Goal: Find specific page/section: Find specific page/section

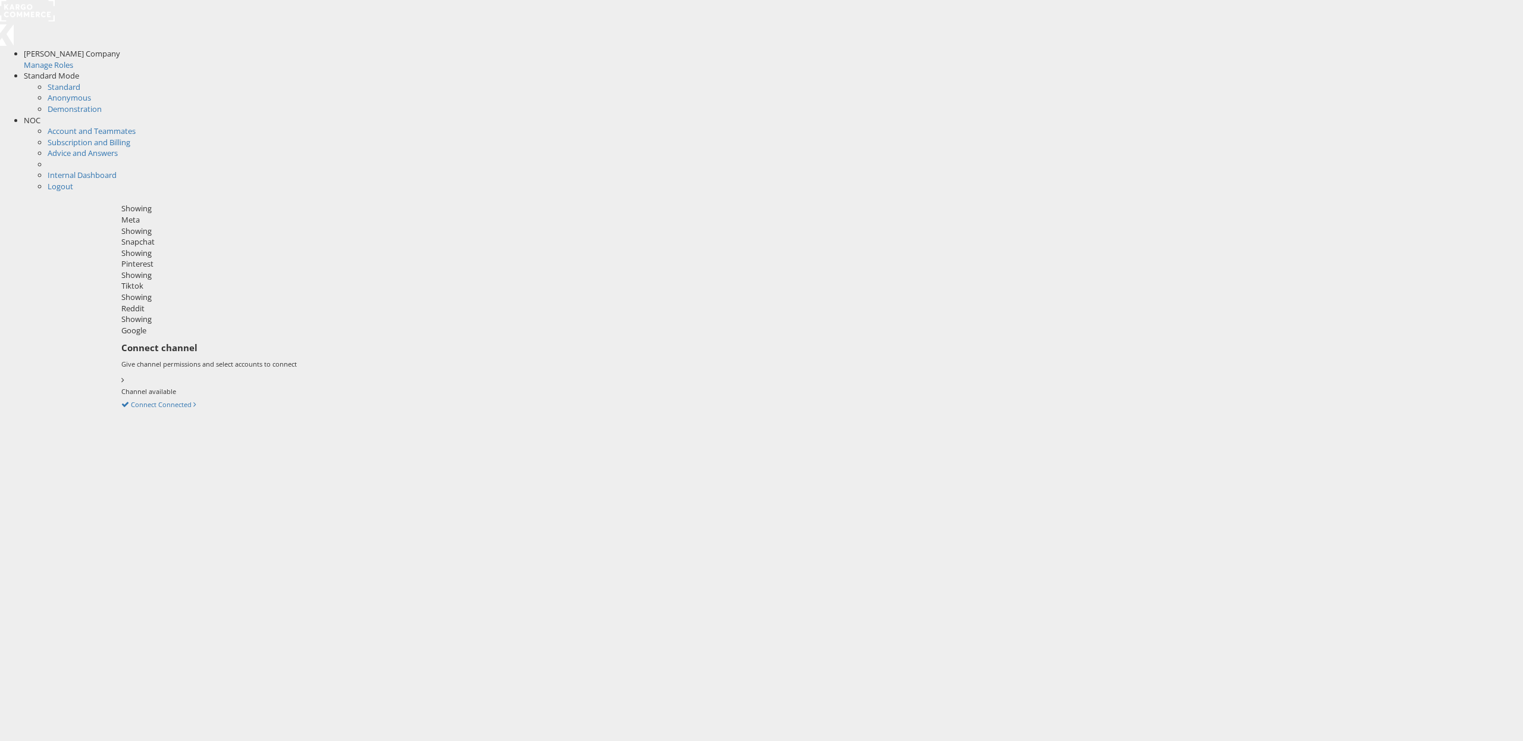
click at [40, 115] on span "NOC" at bounding box center [32, 120] width 17 height 11
click at [117, 126] on link "Internal Dashboard" at bounding box center [82, 131] width 69 height 11
click at [121, 355] on icon at bounding box center [121, 360] width 0 height 11
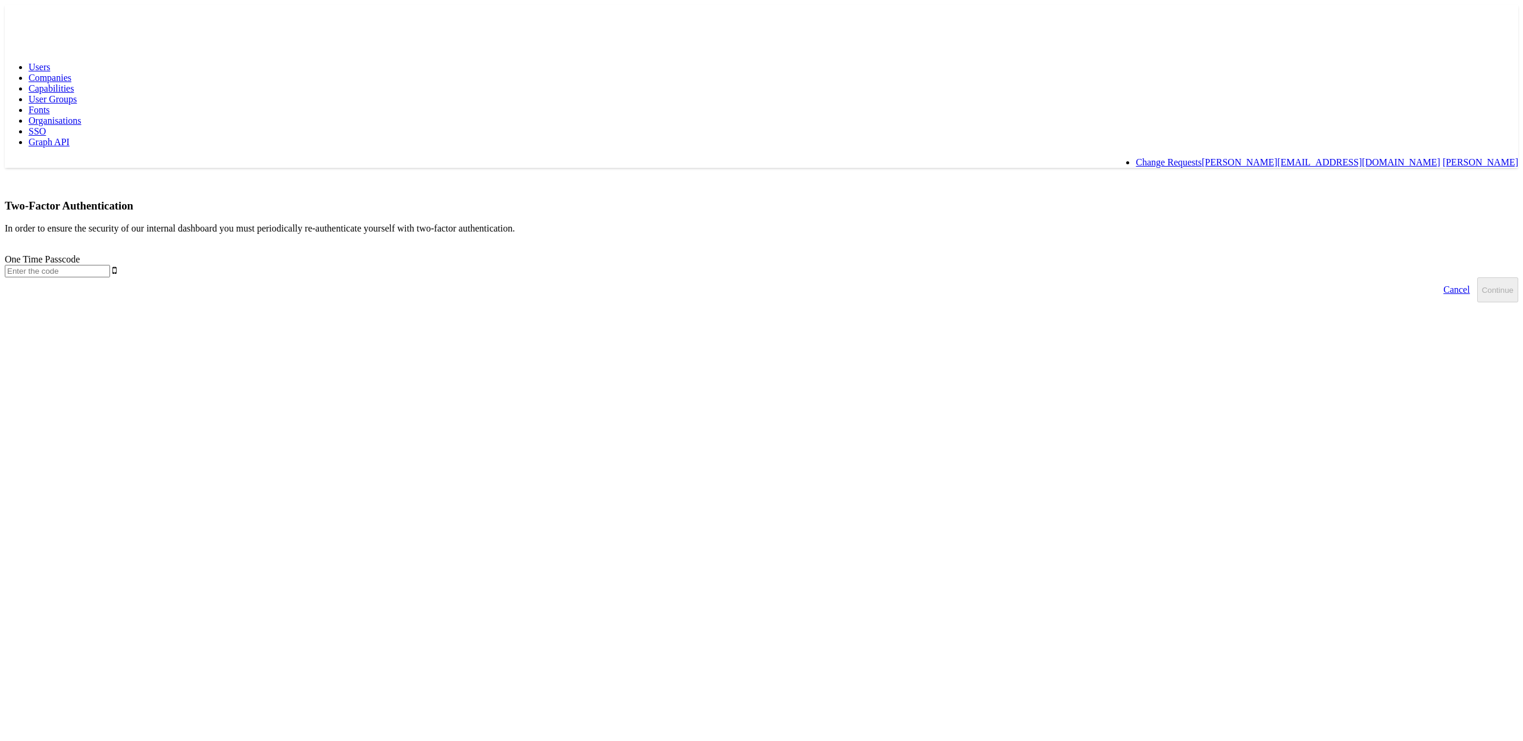
click at [110, 265] on input "text" at bounding box center [57, 271] width 105 height 12
type input "594593"
click at [1478, 277] on button "Continue" at bounding box center [1498, 289] width 41 height 25
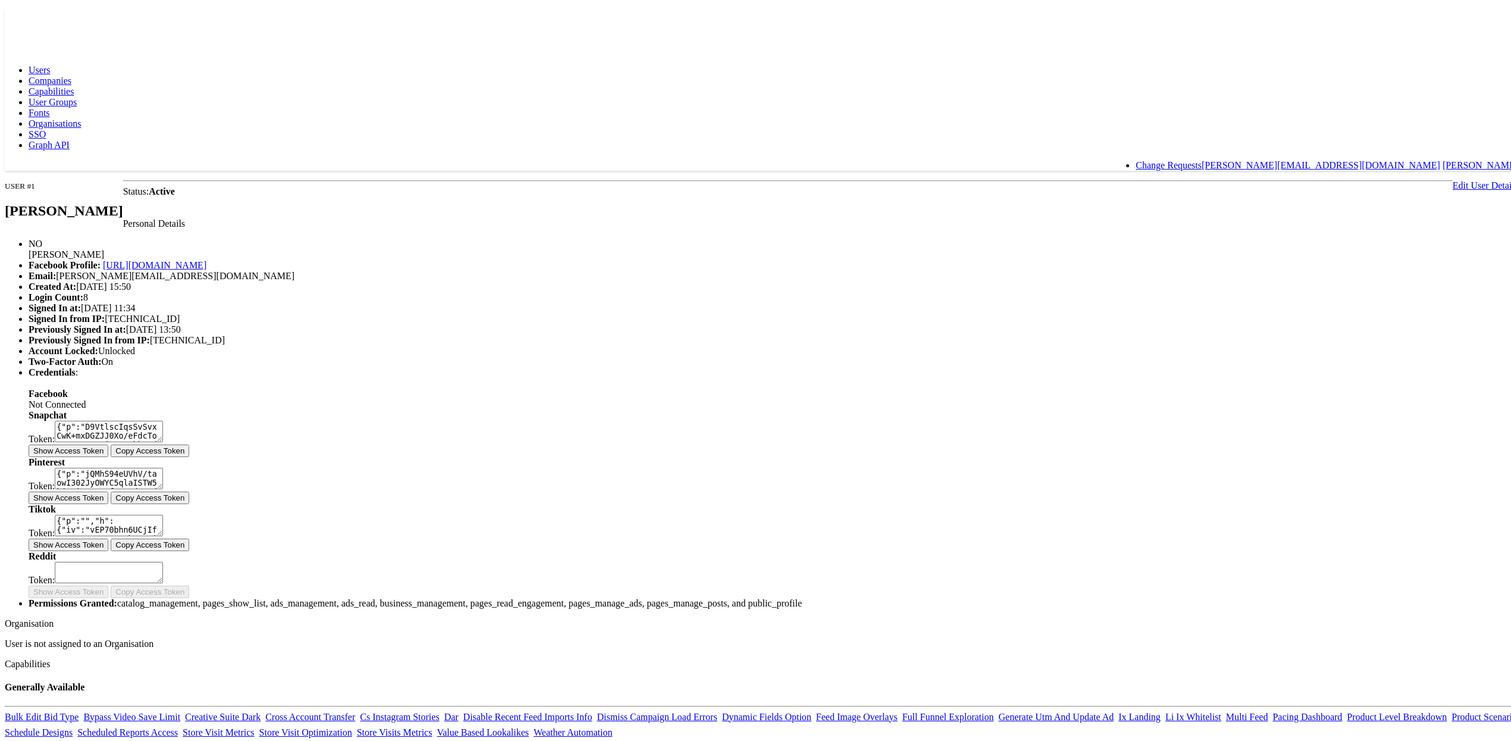
scroll to position [240, 0]
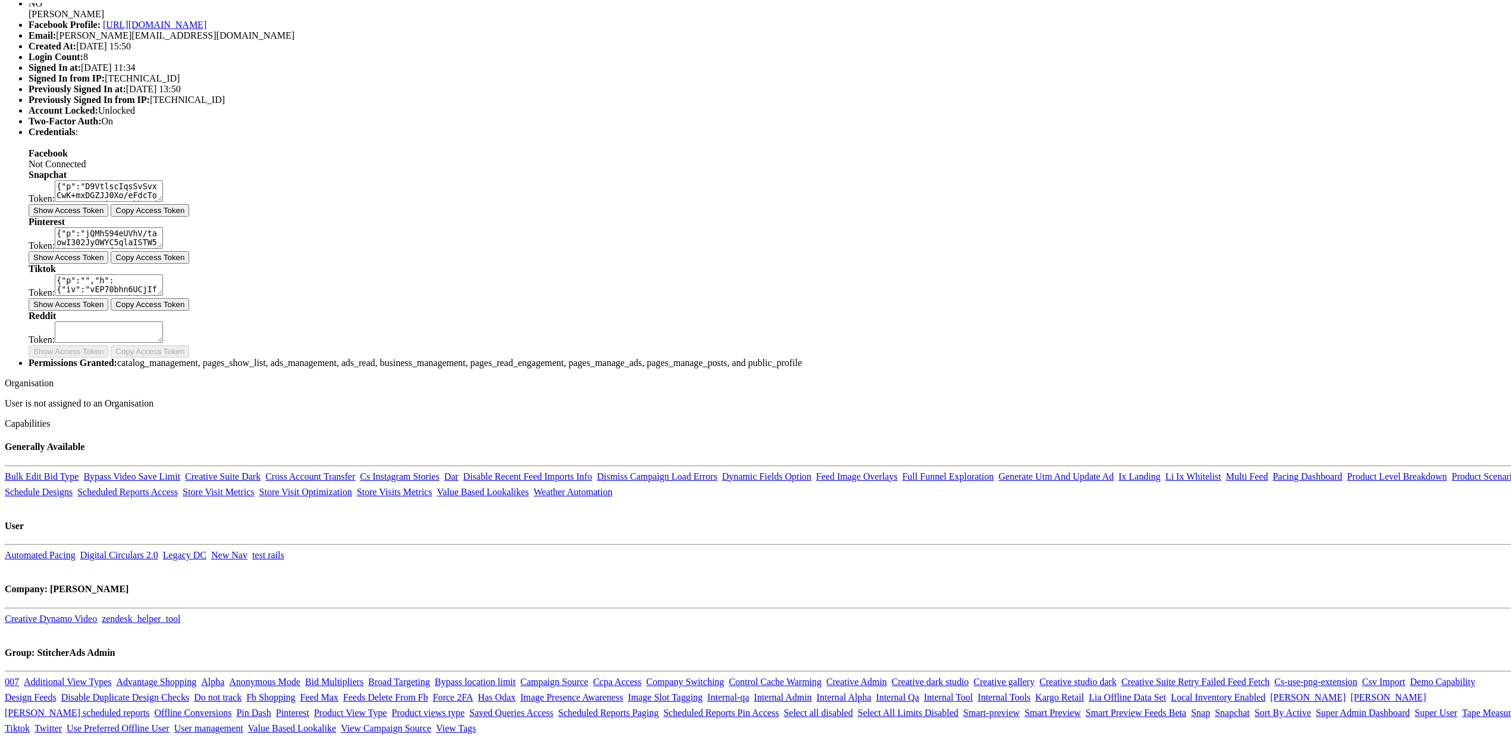
click at [108, 214] on button "Show Access Token" at bounding box center [69, 207] width 80 height 12
click at [108, 261] on button "Show Access Token" at bounding box center [69, 254] width 80 height 12
click at [108, 308] on button "Show Access Token" at bounding box center [69, 301] width 80 height 12
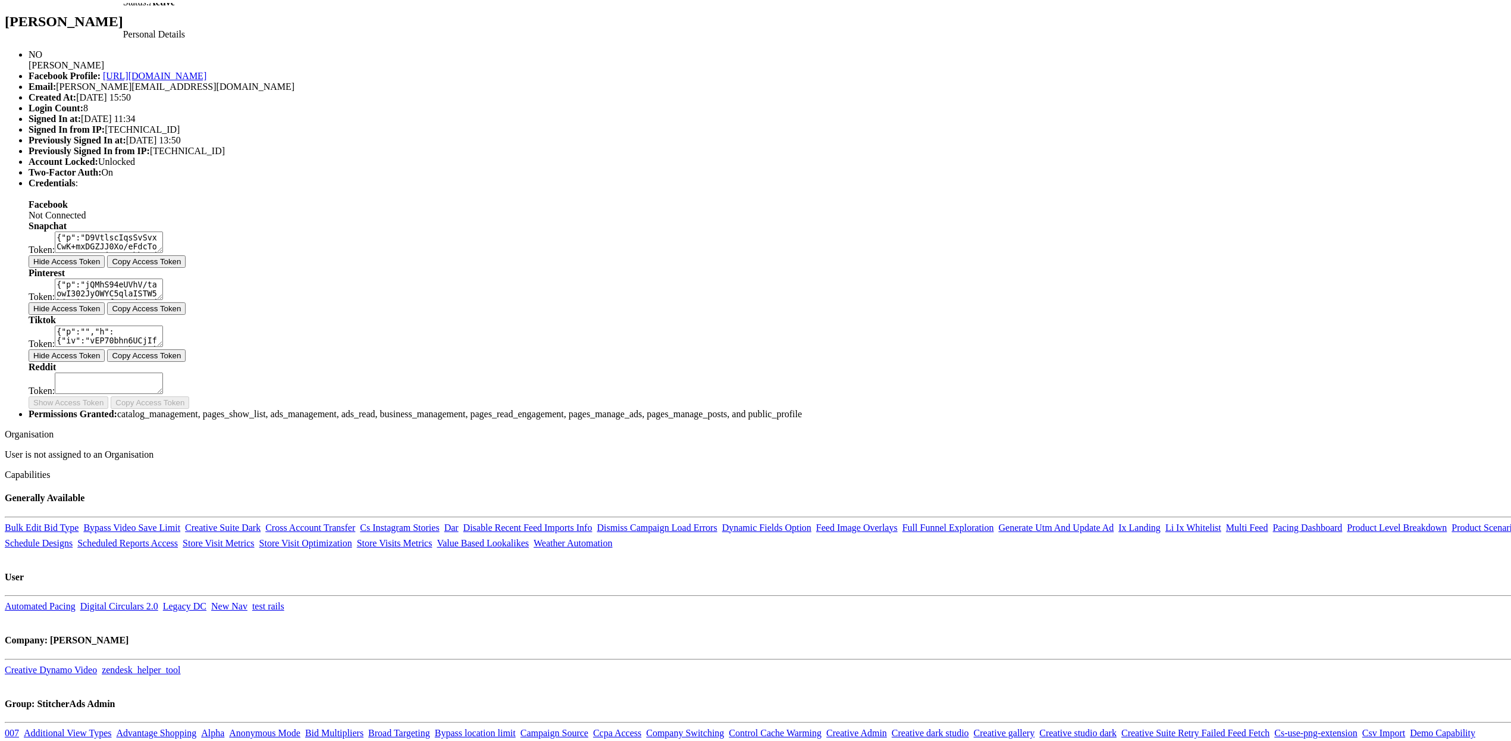
scroll to position [112, 0]
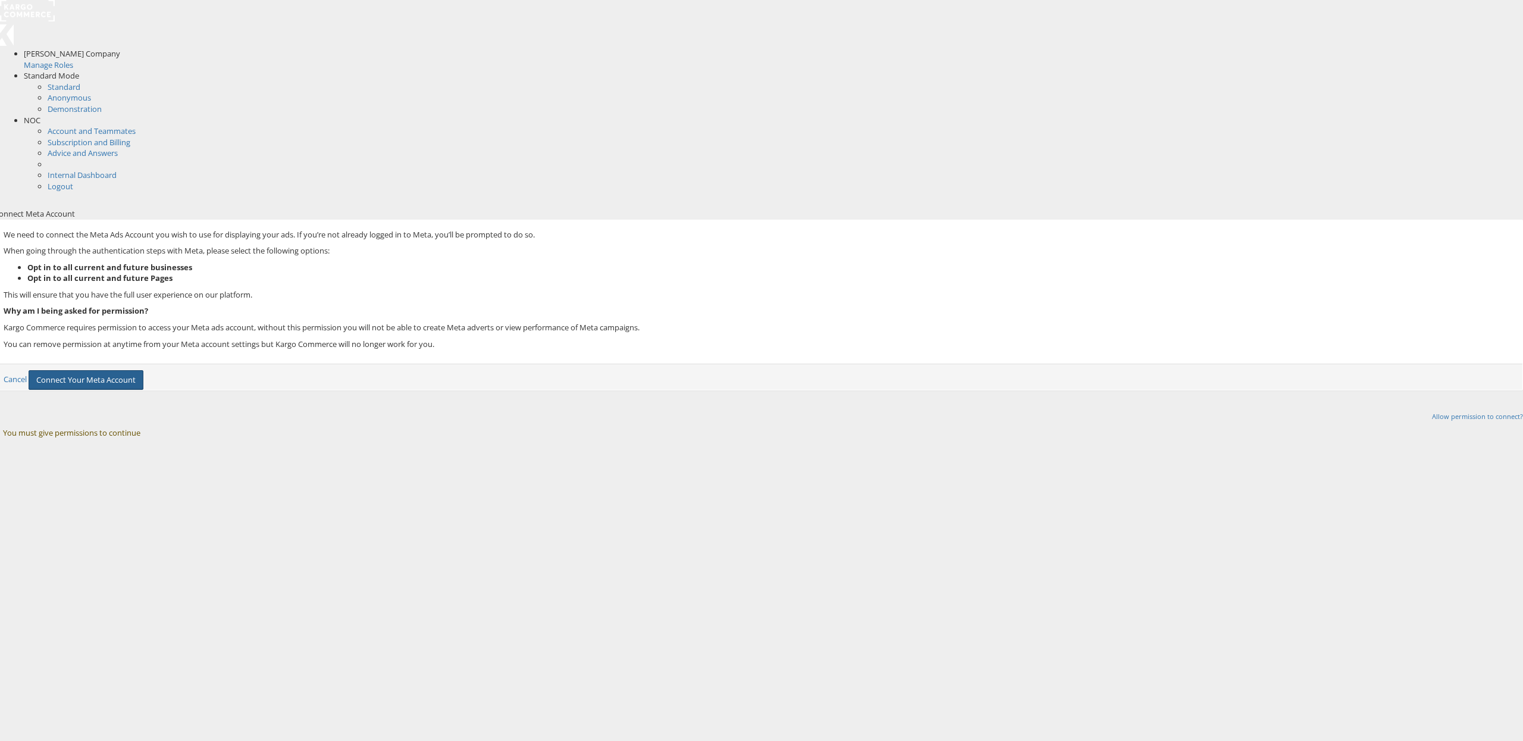
click at [143, 370] on button "Connect Your Meta Account" at bounding box center [86, 380] width 115 height 20
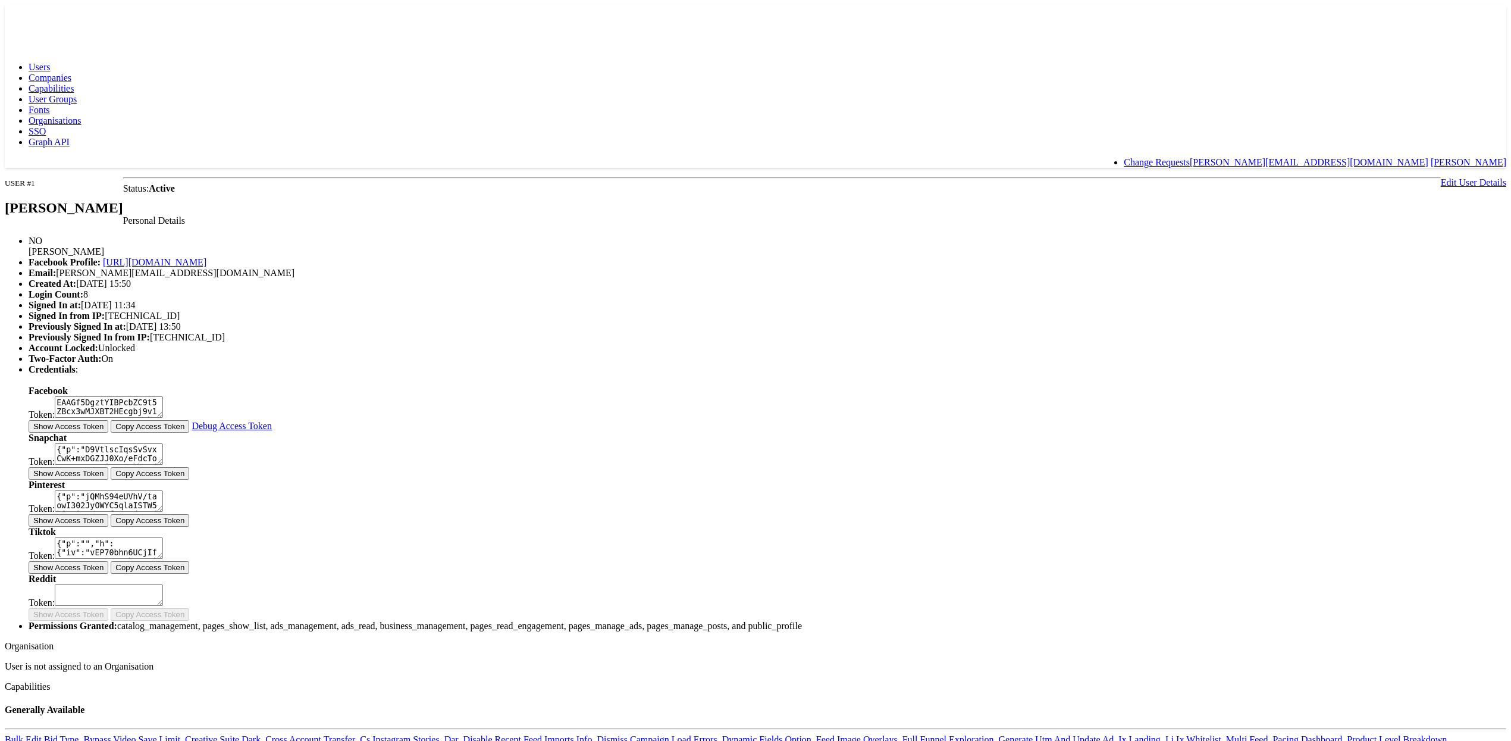
scroll to position [112, 0]
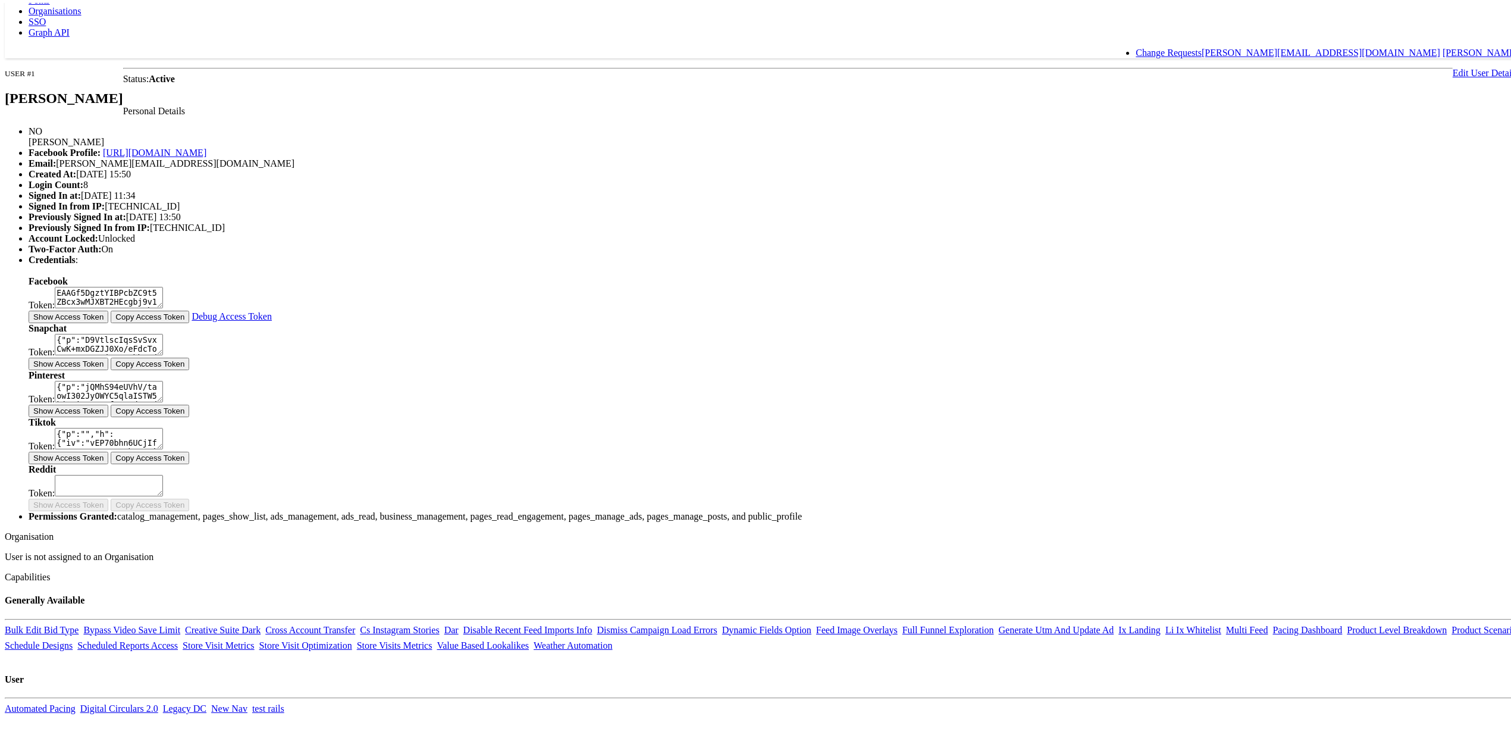
click at [108, 320] on button "Show Access Token" at bounding box center [69, 314] width 80 height 12
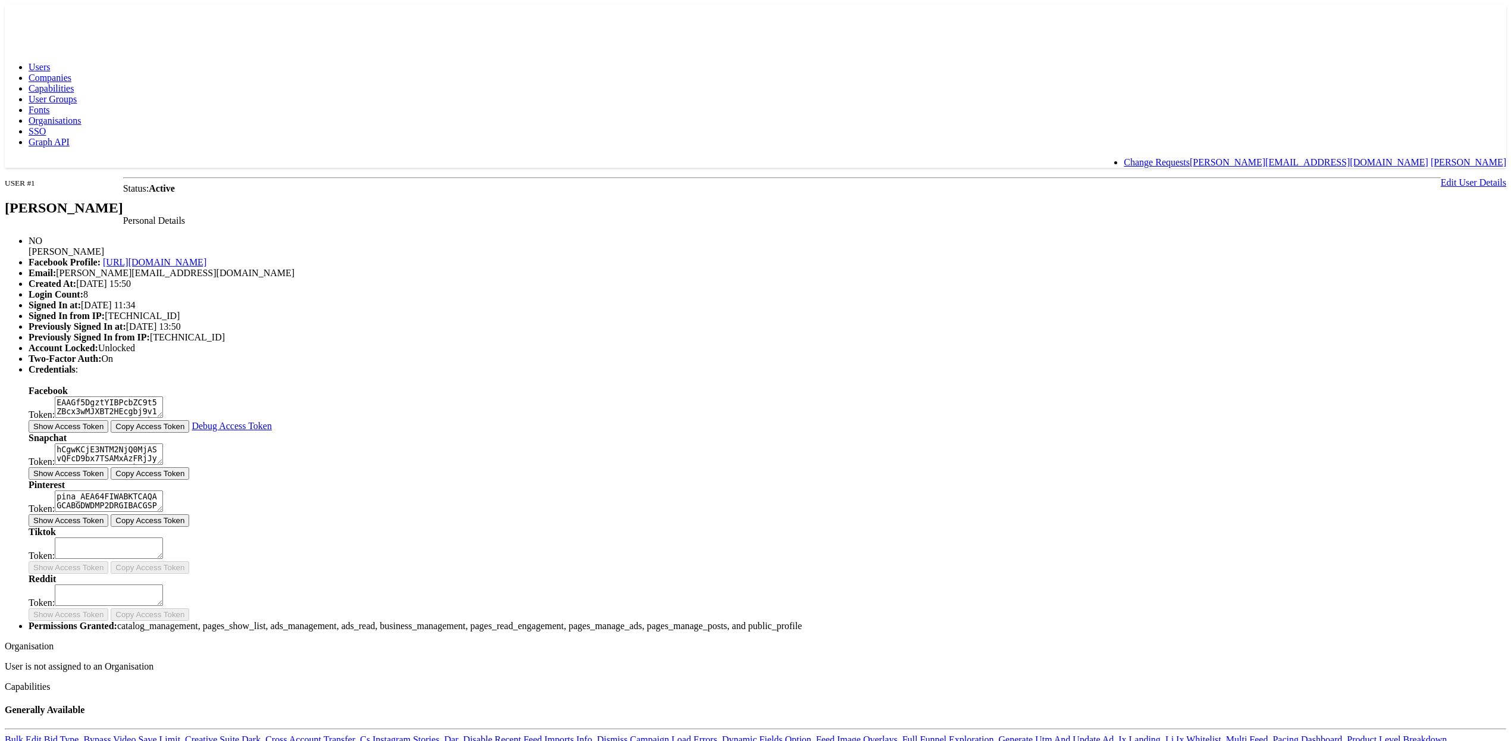
scroll to position [112, 0]
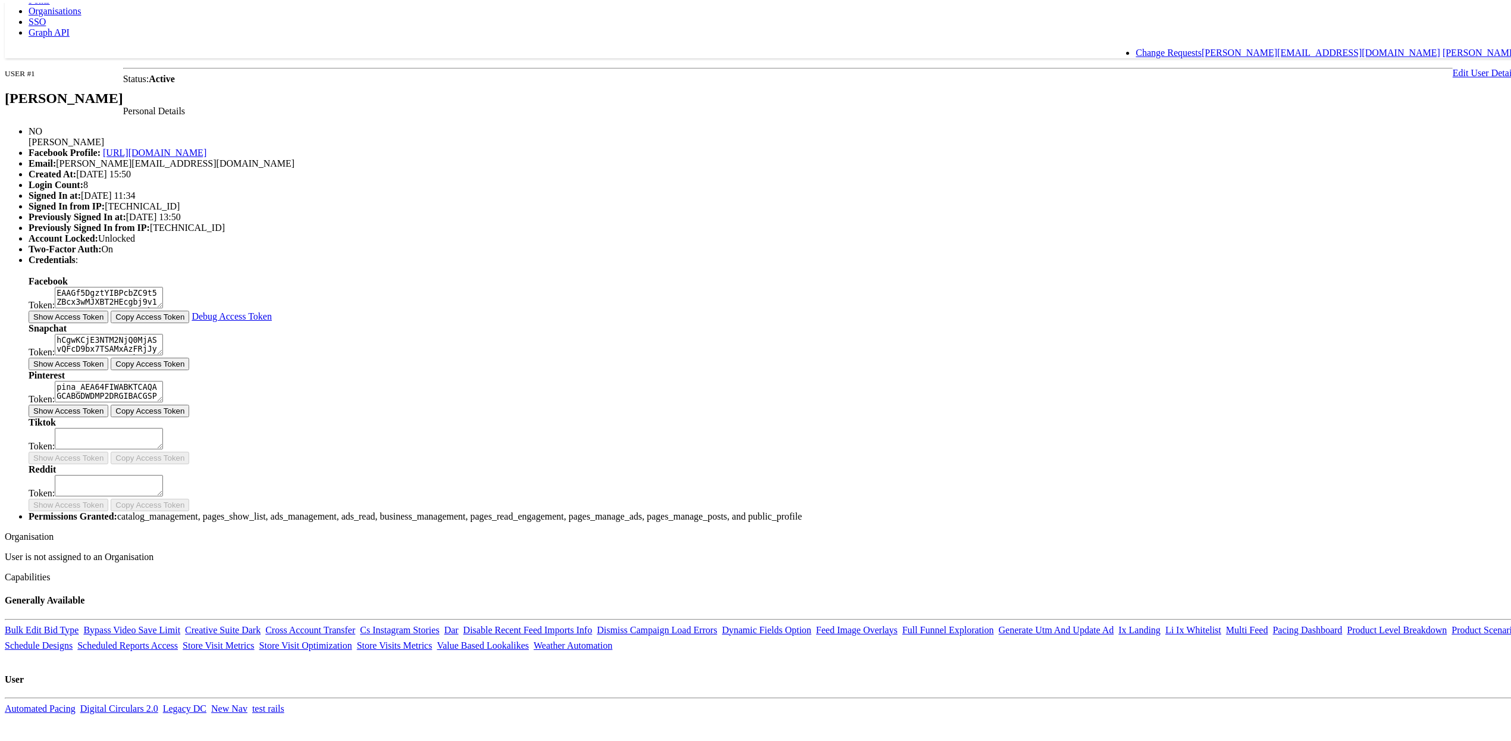
click at [108, 320] on button "Show Access Token" at bounding box center [69, 314] width 80 height 12
click at [108, 367] on button "Show Access Token" at bounding box center [69, 361] width 80 height 12
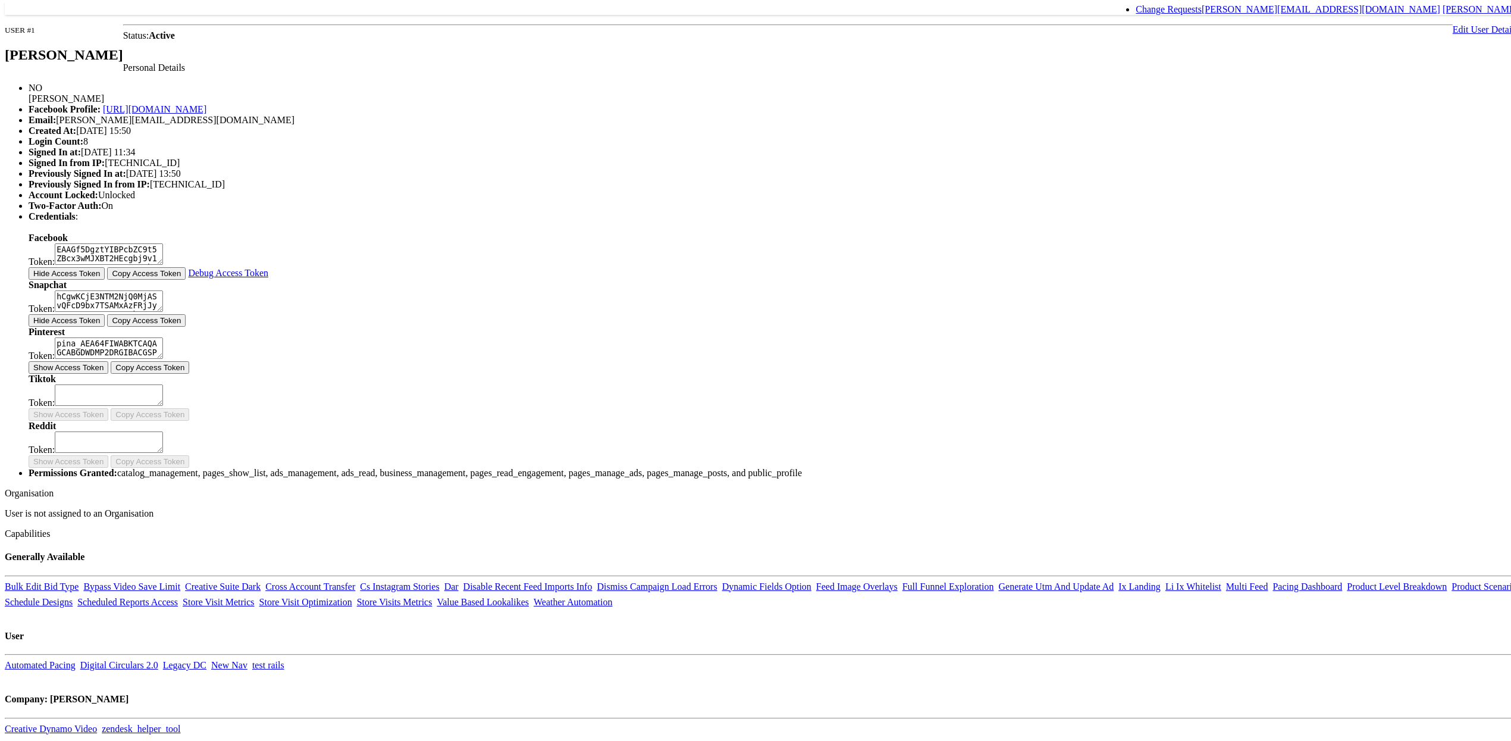
click at [108, 371] on button "Show Access Token" at bounding box center [69, 364] width 80 height 12
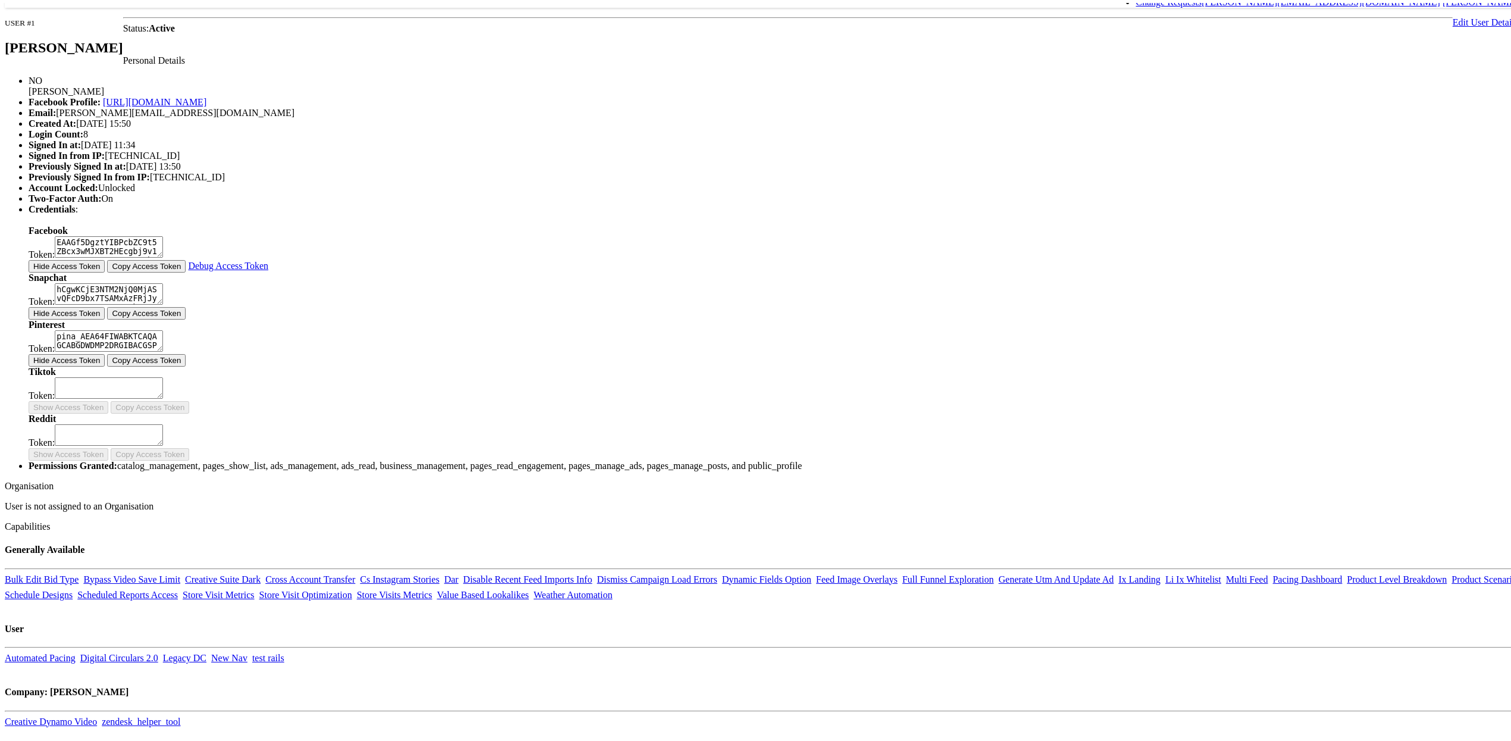
scroll to position [0, 0]
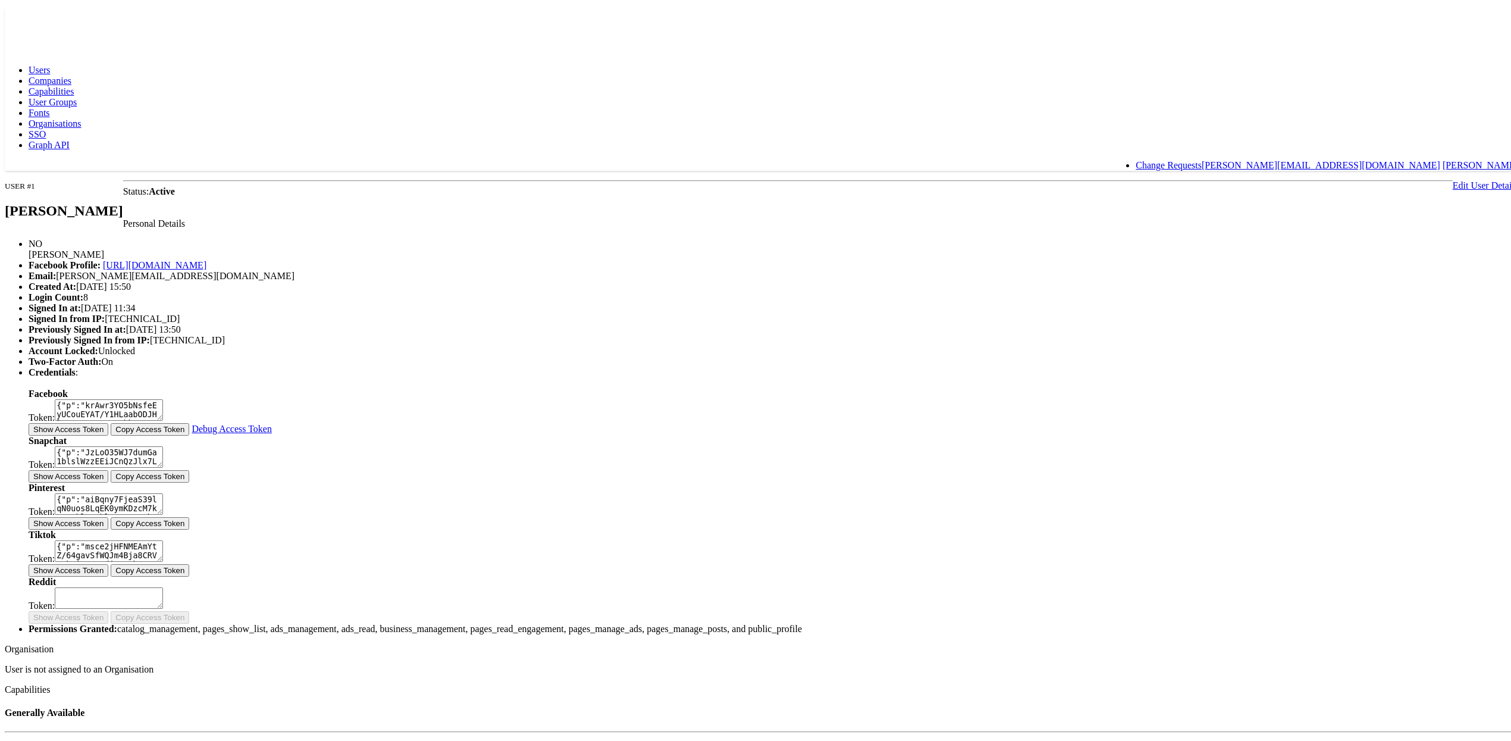
click at [108, 433] on button "Show Access Token" at bounding box center [69, 426] width 80 height 12
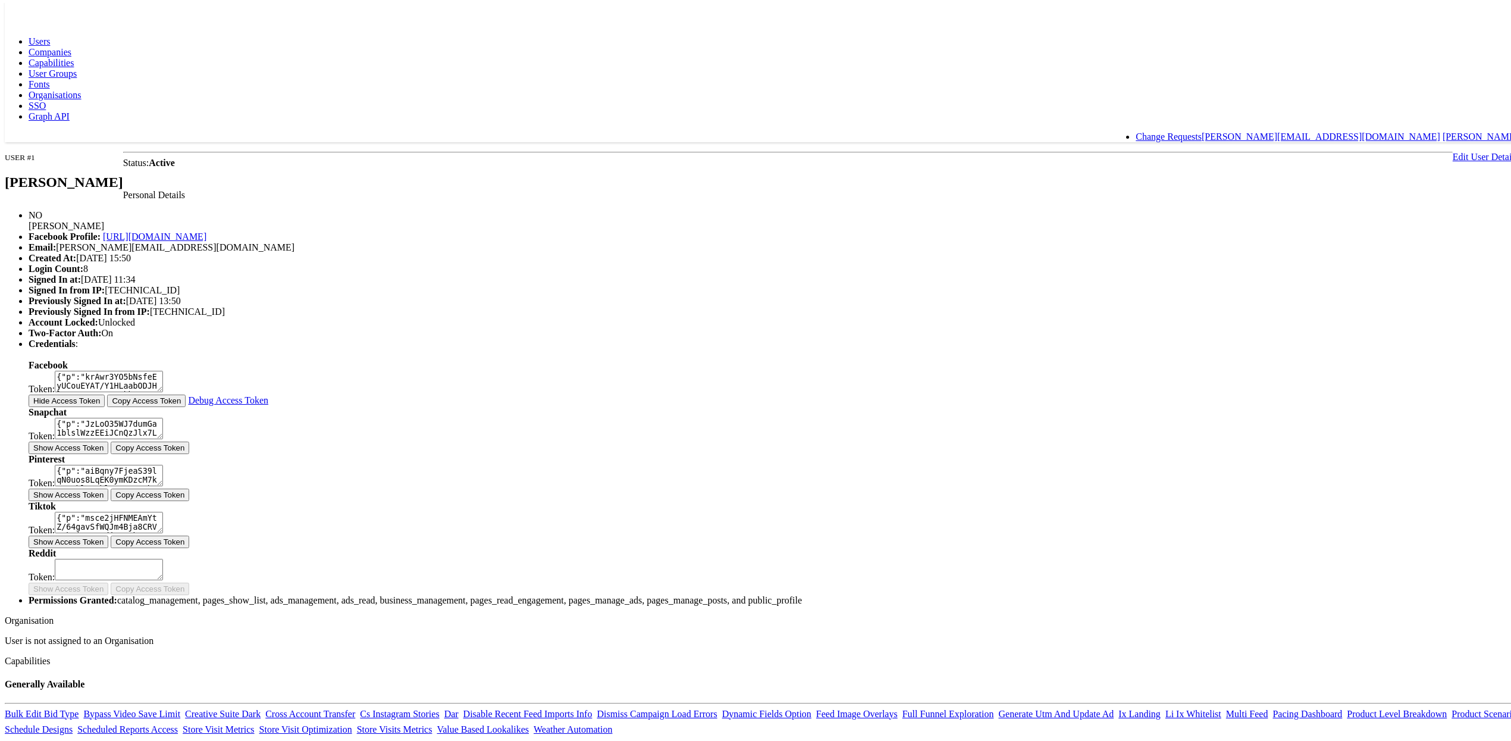
scroll to position [184, 0]
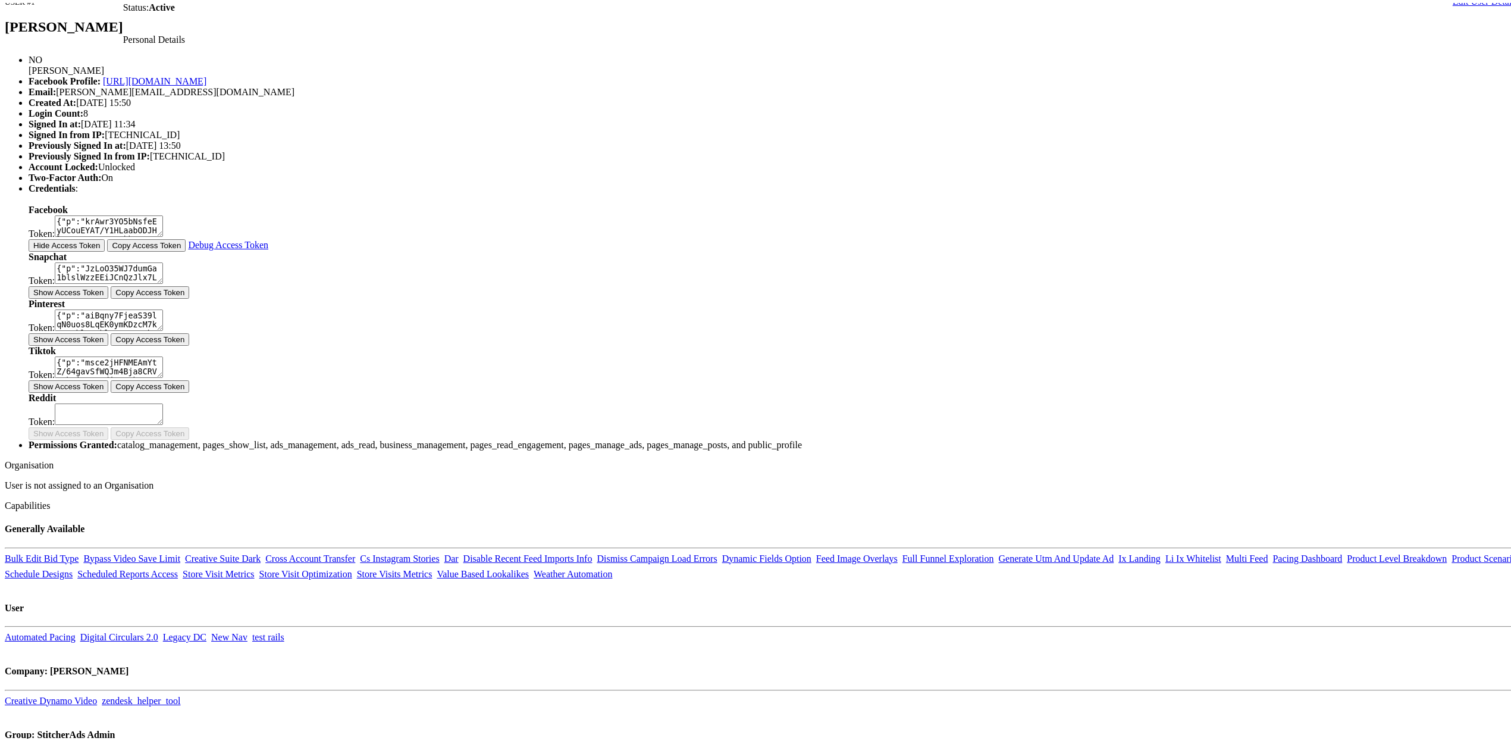
click at [108, 296] on button "Show Access Token" at bounding box center [69, 289] width 80 height 12
click at [108, 343] on button "Show Access Token" at bounding box center [69, 336] width 80 height 12
click at [108, 390] on button "Show Access Token" at bounding box center [69, 383] width 80 height 12
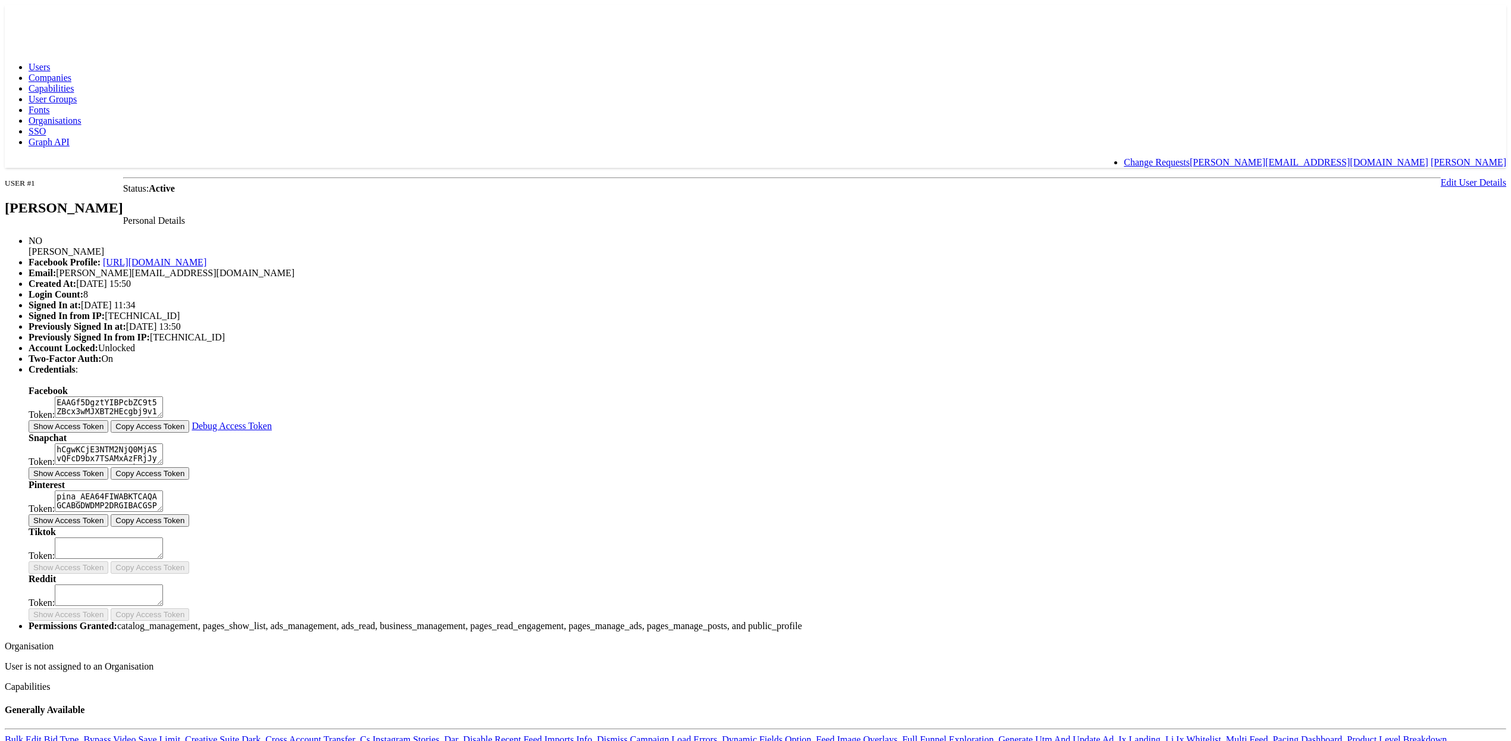
scroll to position [217, 0]
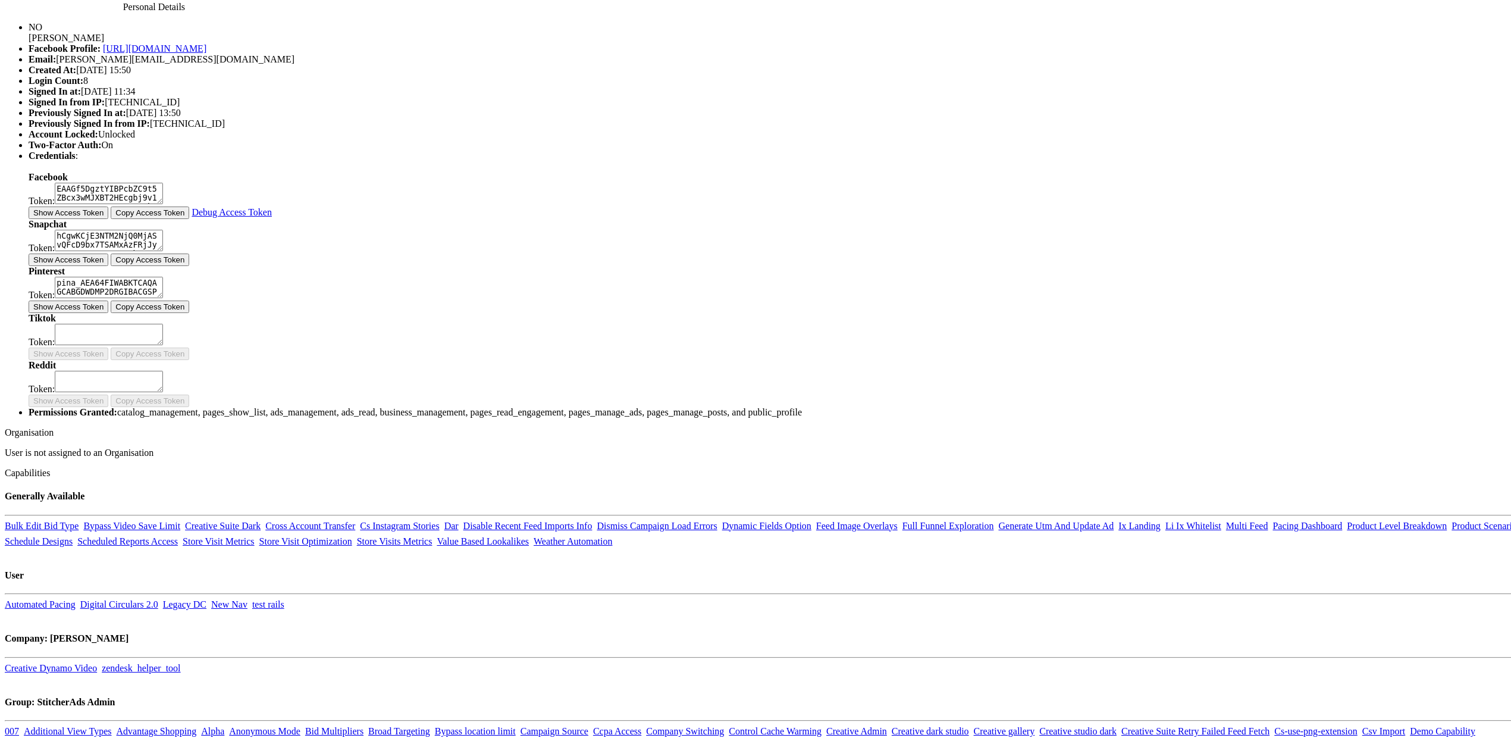
click at [108, 216] on button "Show Access Token" at bounding box center [69, 210] width 80 height 12
click at [67, 226] on b "Snapchat" at bounding box center [48, 221] width 38 height 10
click at [108, 263] on button "Show Access Token" at bounding box center [69, 257] width 80 height 12
click at [108, 310] on button "Show Access Token" at bounding box center [69, 304] width 80 height 12
click at [348, 530] on body "Users Companies Capabilities User Groups Fonts Organisations SSO Graph API Chan…" at bounding box center [762, 311] width 1514 height 1047
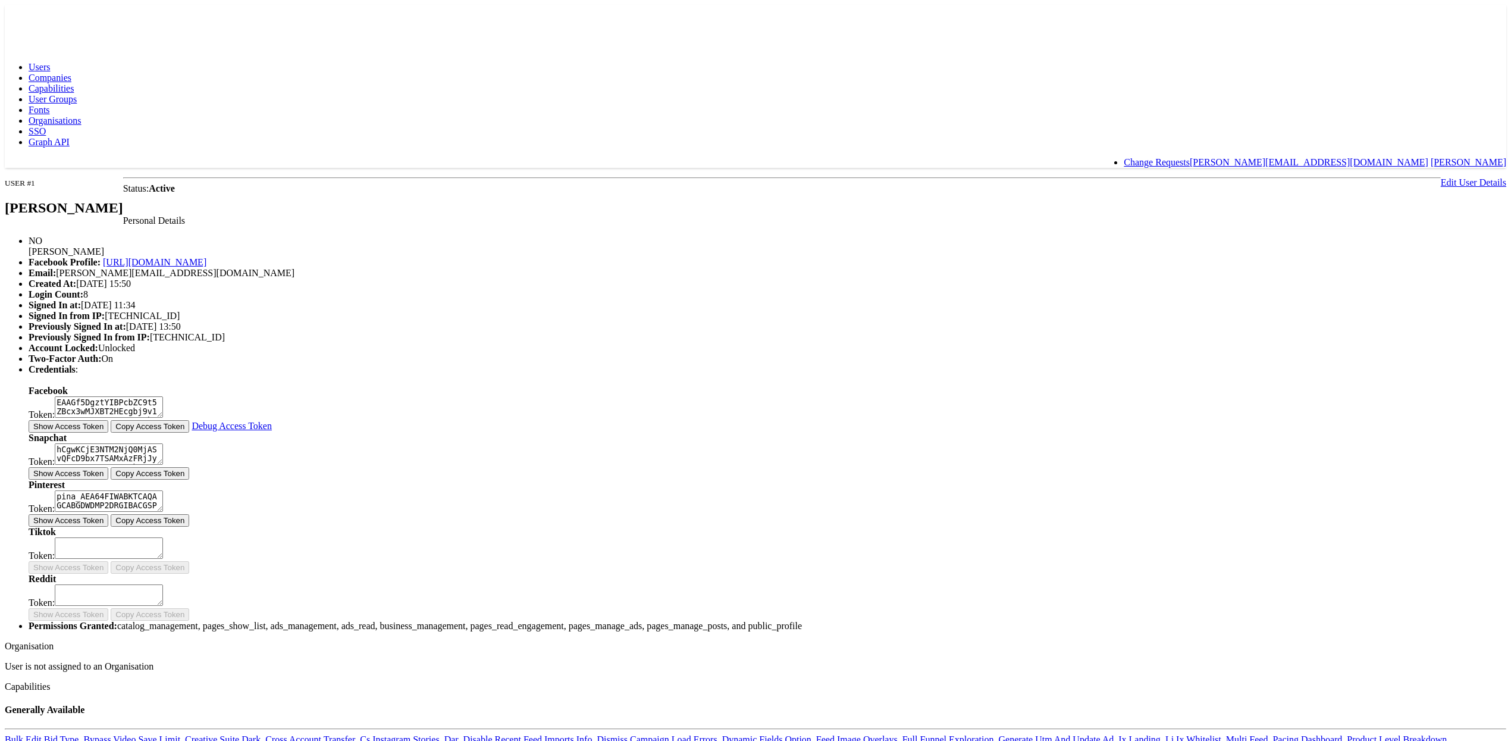
scroll to position [217, 0]
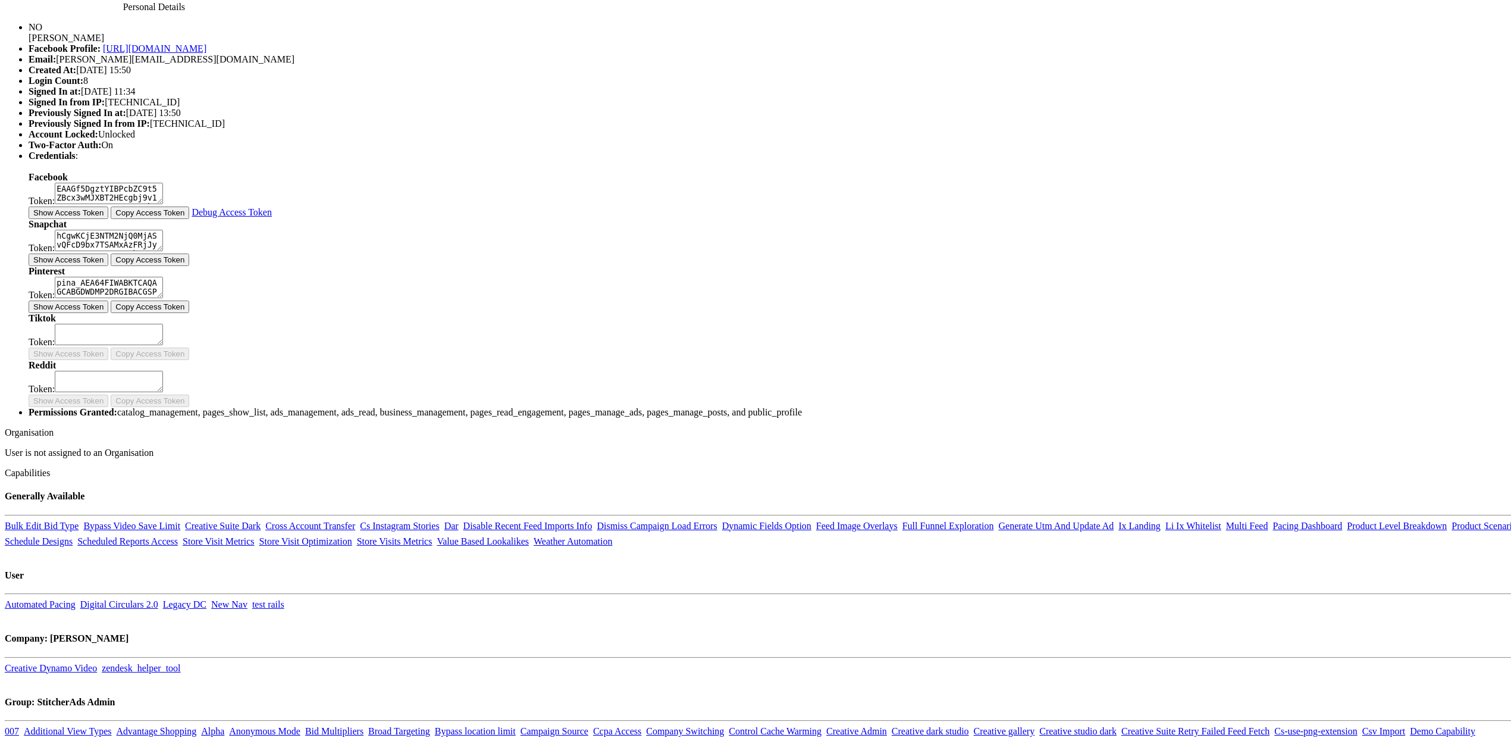
click at [108, 216] on button "Show Access Token" at bounding box center [69, 210] width 80 height 12
click at [108, 263] on button "Show Access Token" at bounding box center [69, 257] width 80 height 12
click at [108, 310] on button "Show Access Token" at bounding box center [69, 304] width 80 height 12
click at [370, 487] on body "Users Companies Capabilities User Groups Fonts Organisations SSO Graph API Chan…" at bounding box center [762, 311] width 1514 height 1047
click at [368, 489] on body "Users Companies Capabilities User Groups Fonts Organisations SSO Graph API Chan…" at bounding box center [762, 311] width 1514 height 1047
